Goal: Task Accomplishment & Management: Manage account settings

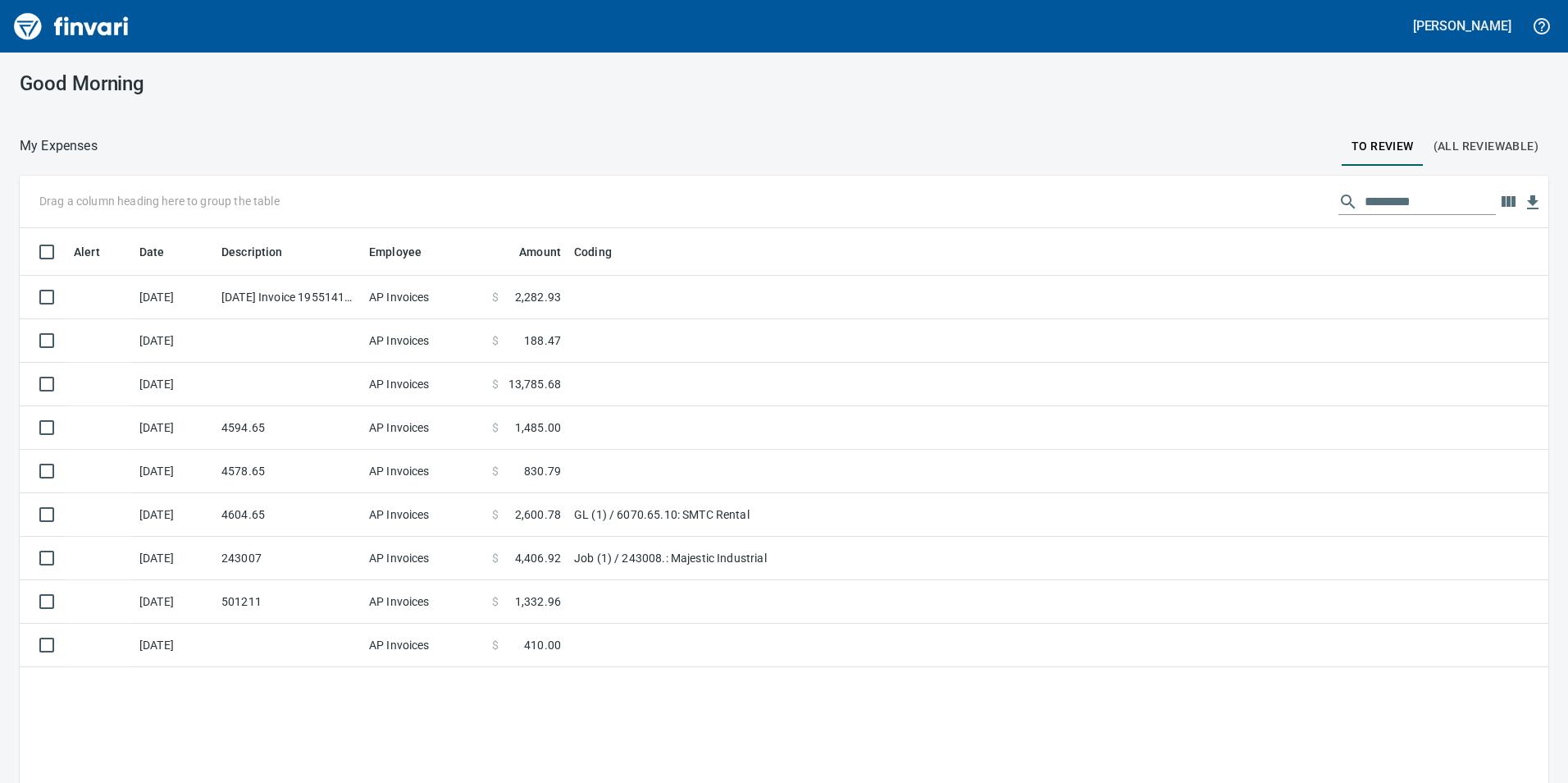
scroll to position [589, 1504]
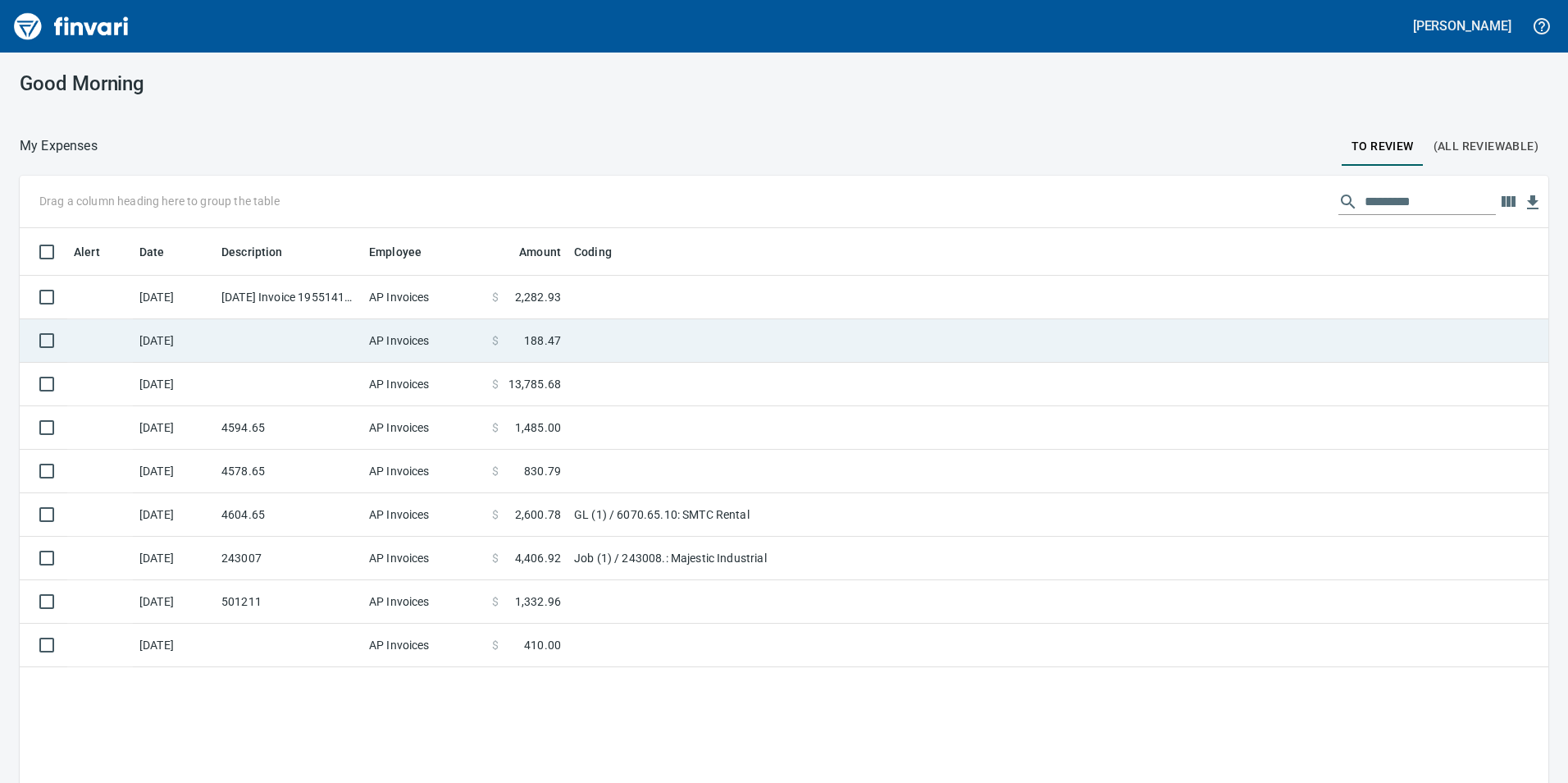
click at [396, 333] on td "AP Invoices" at bounding box center [423, 341] width 123 height 43
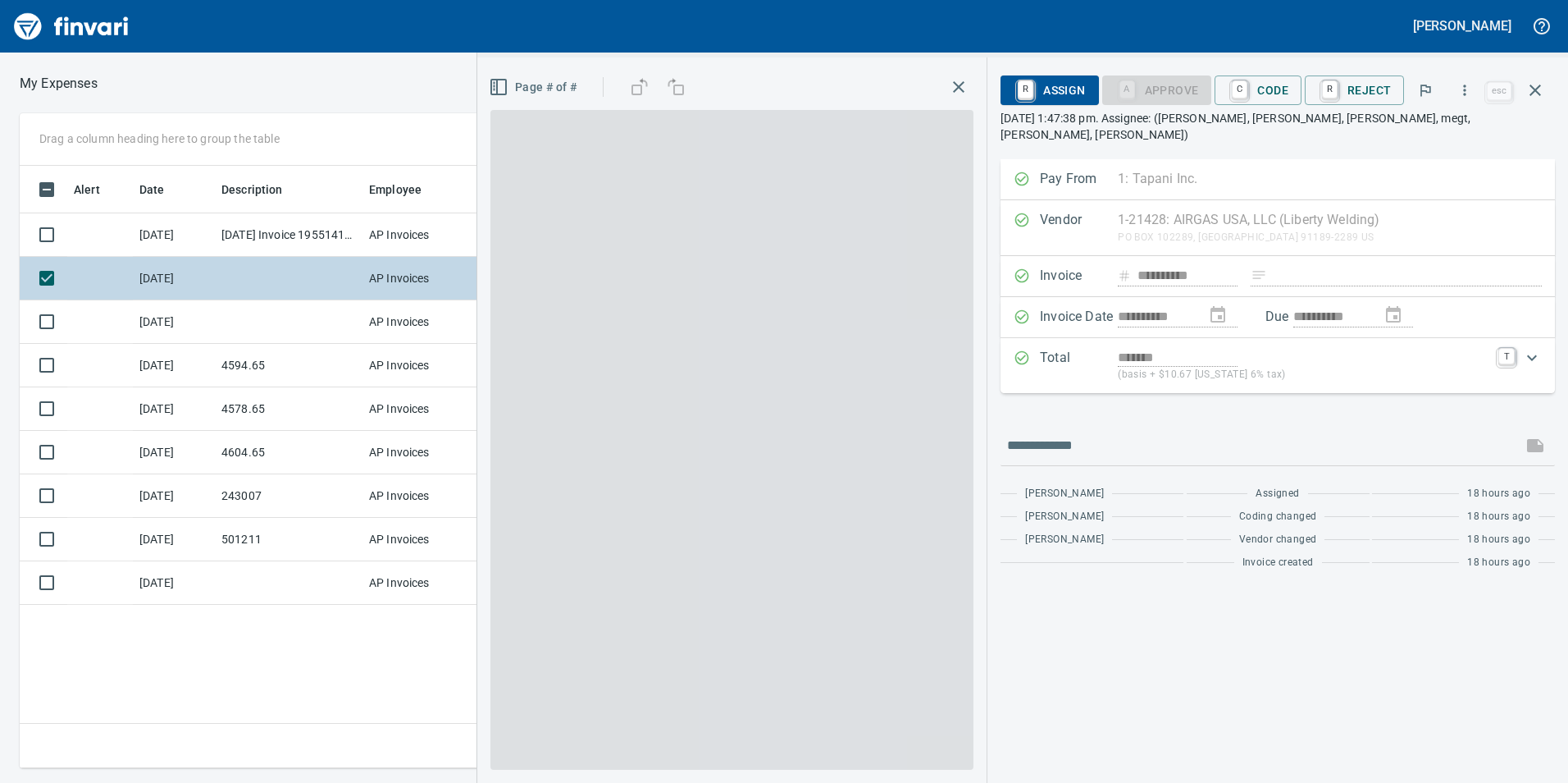
scroll to position [589, 1106]
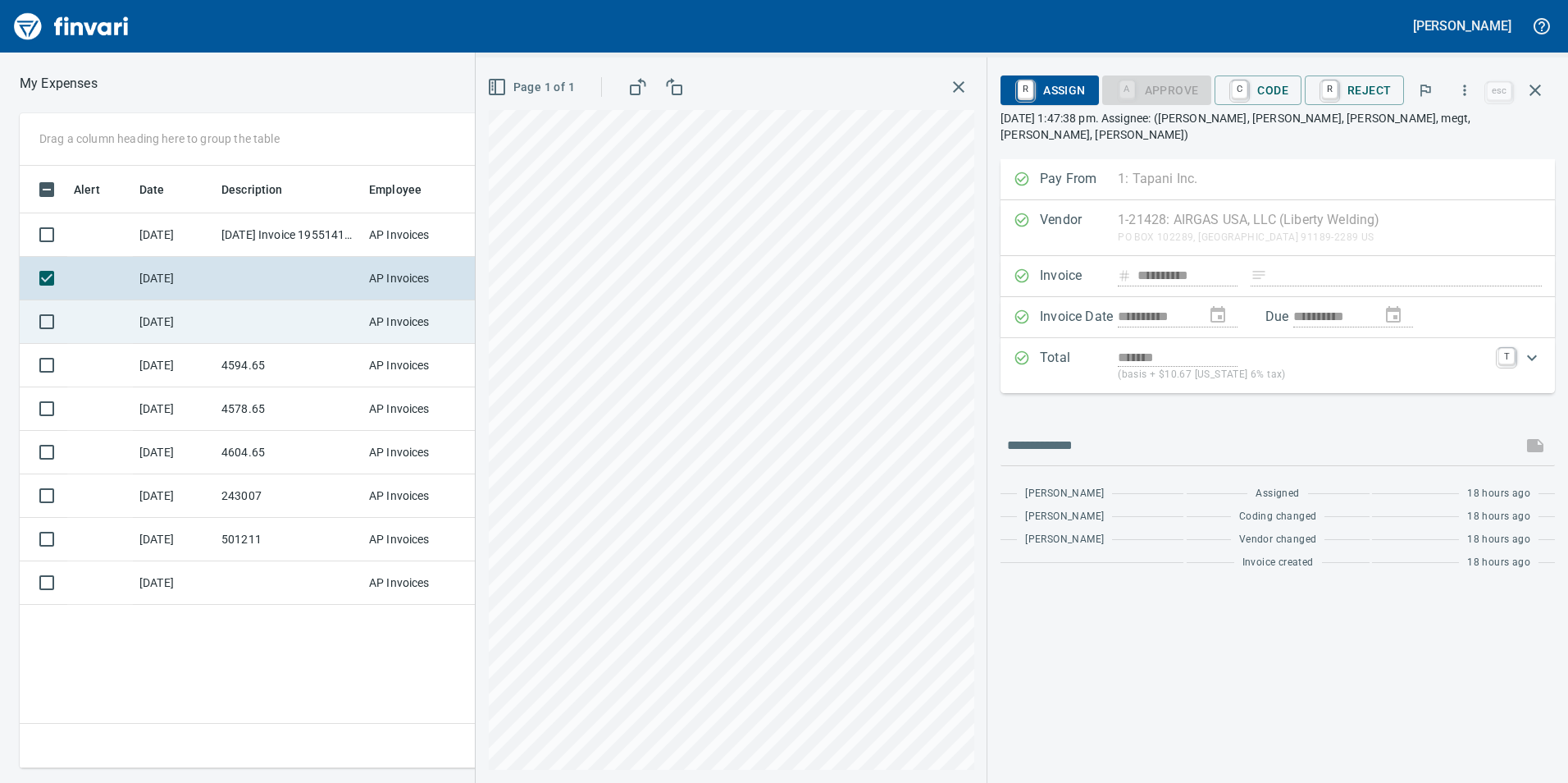
click at [280, 312] on td at bounding box center [289, 322] width 148 height 43
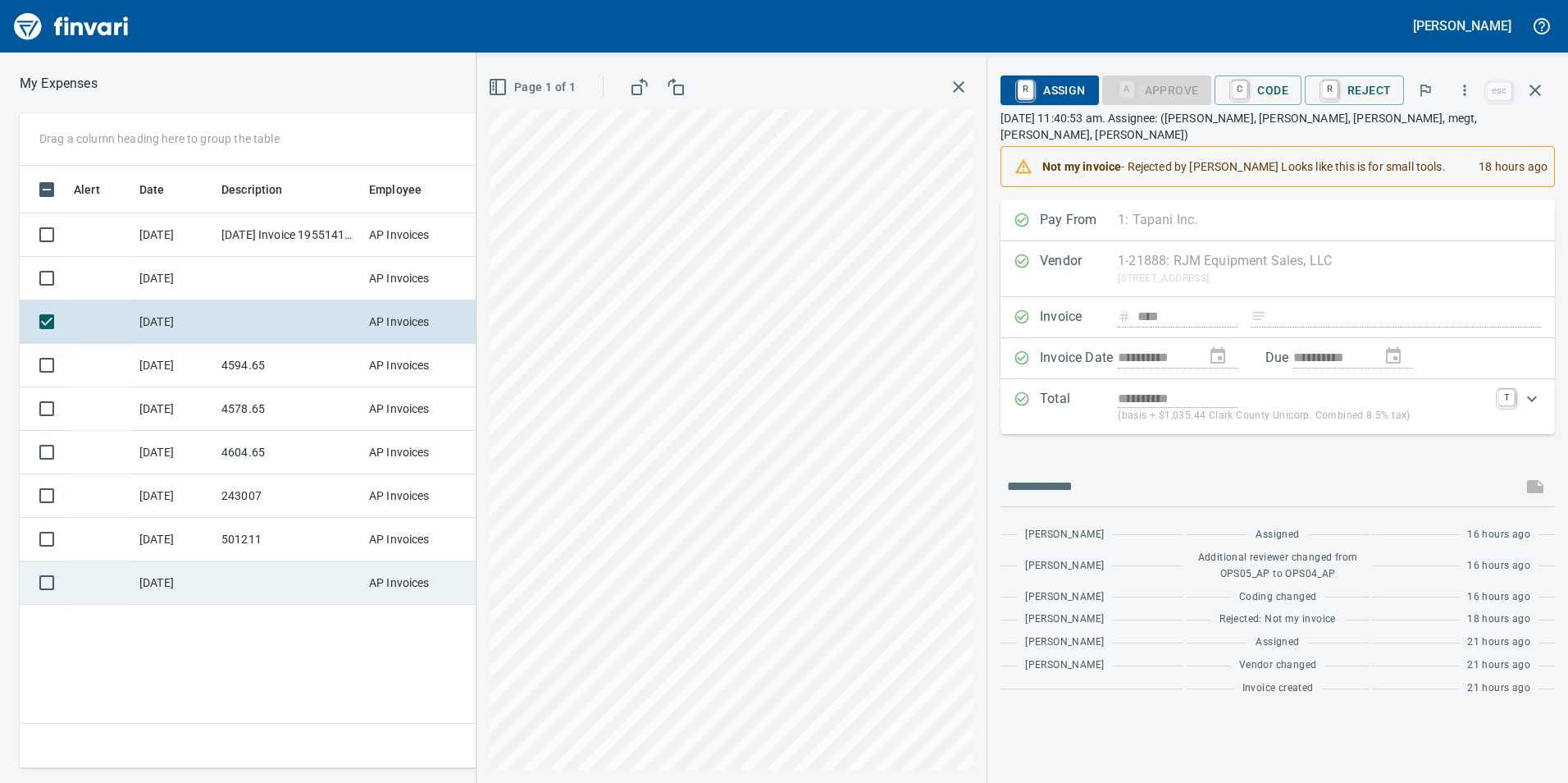
click at [302, 580] on td at bounding box center [289, 583] width 148 height 43
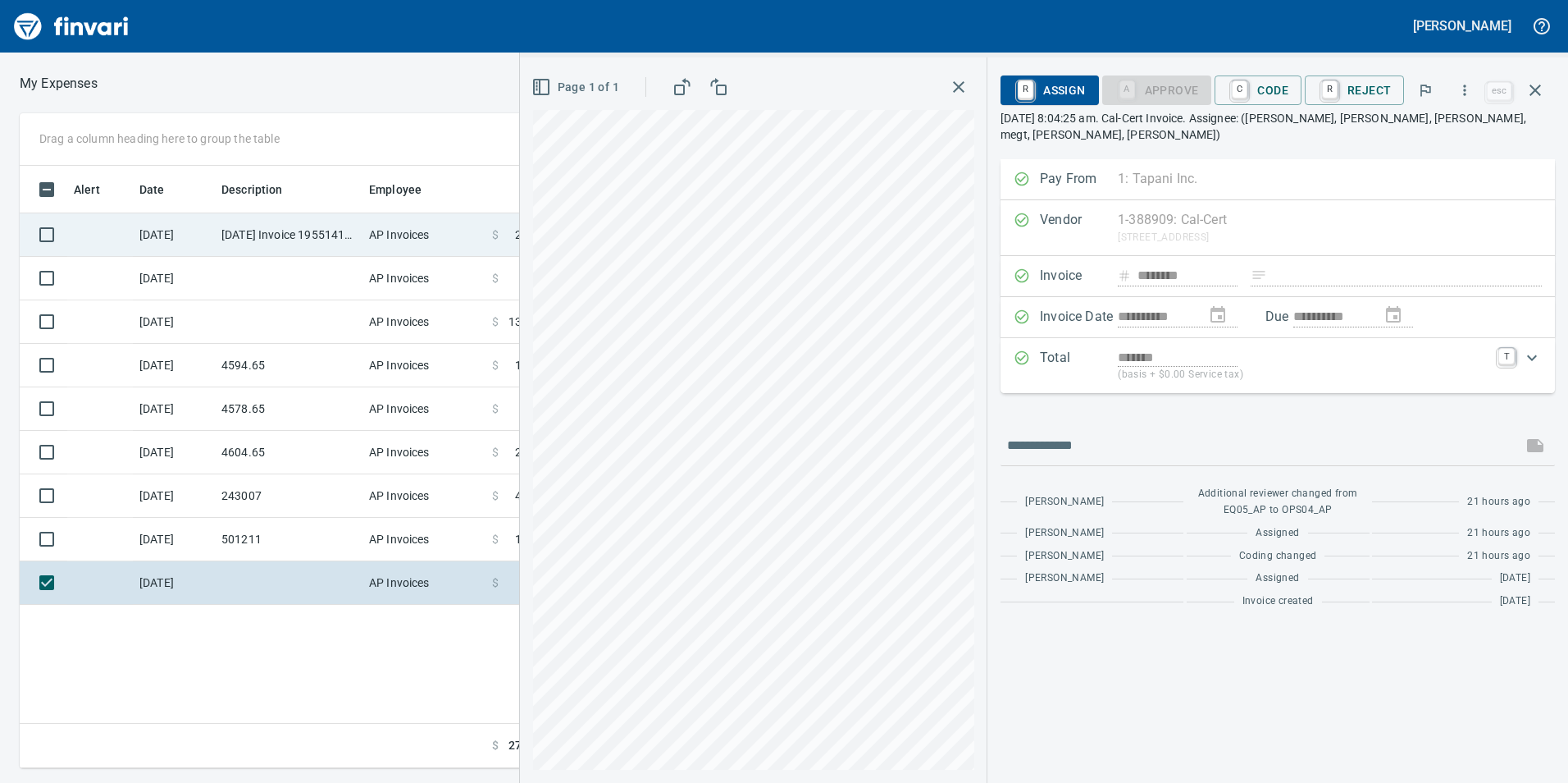
click at [313, 220] on td "[DATE] Invoice 195514110 from Uline Inc (1-24846)" at bounding box center [289, 235] width 148 height 43
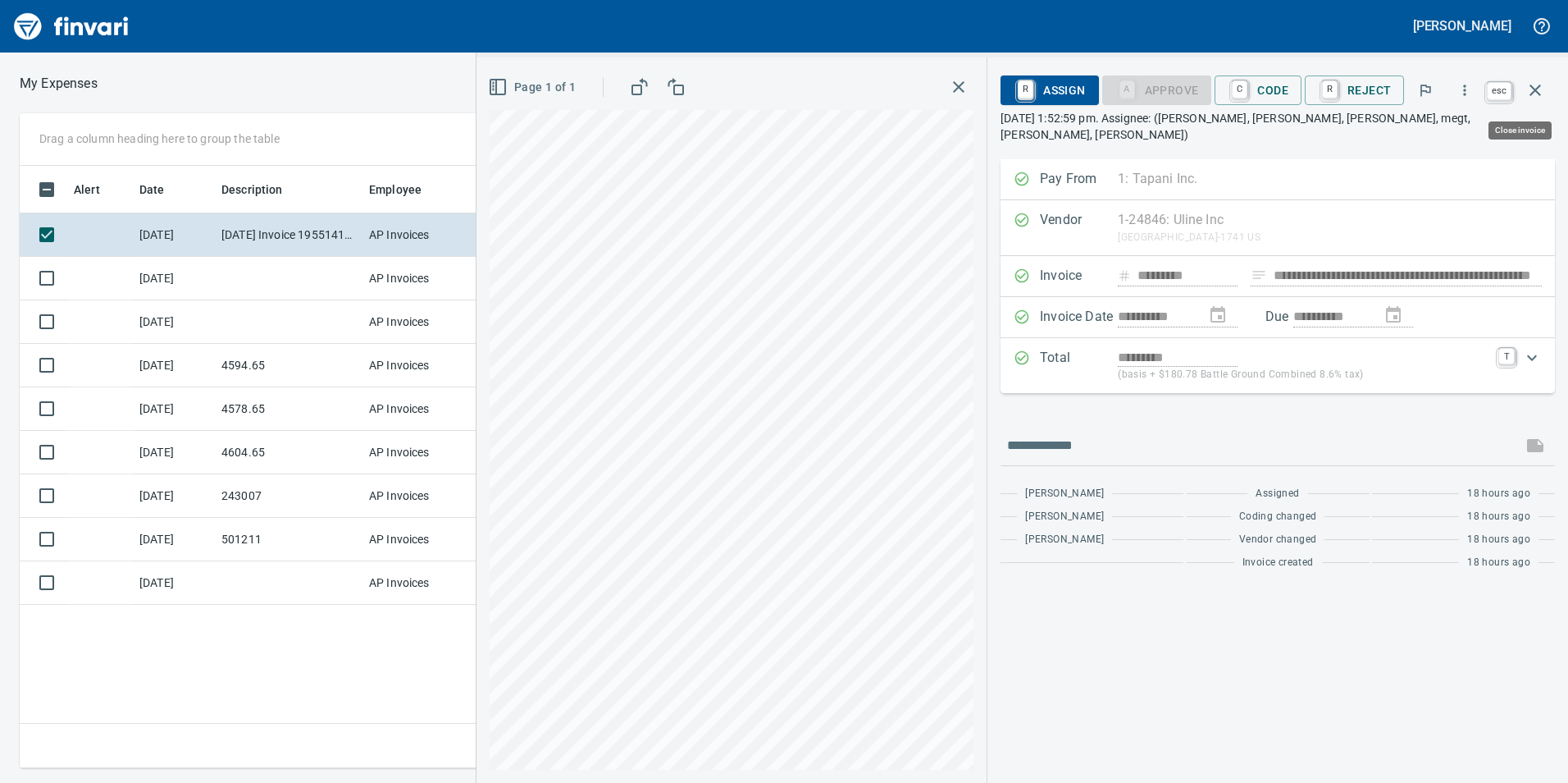
scroll to position [589, 1106]
click at [1547, 90] on button "button" at bounding box center [1534, 90] width 39 height 39
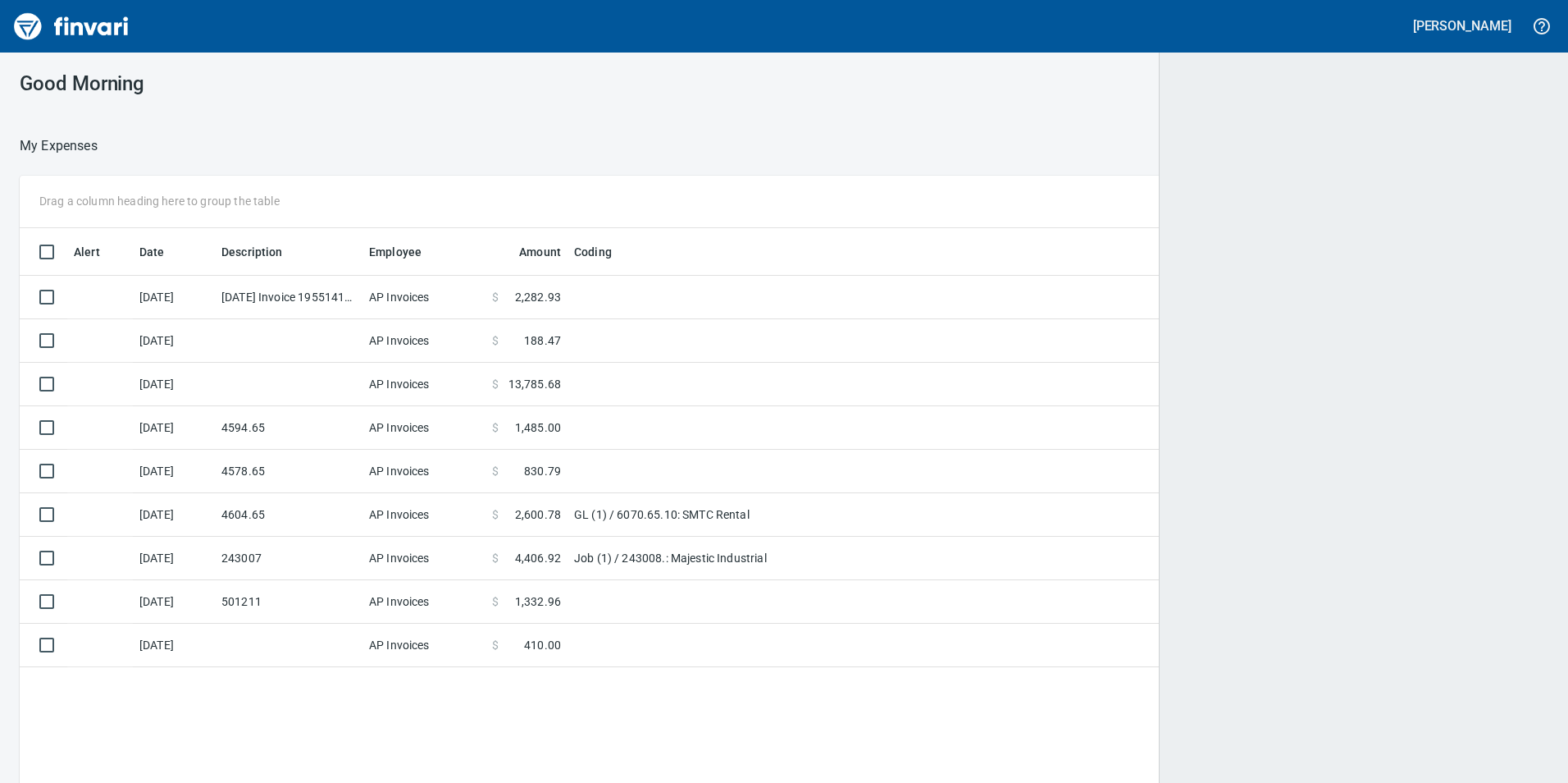
scroll to position [589, 1500]
